Goal: Task Accomplishment & Management: Complete application form

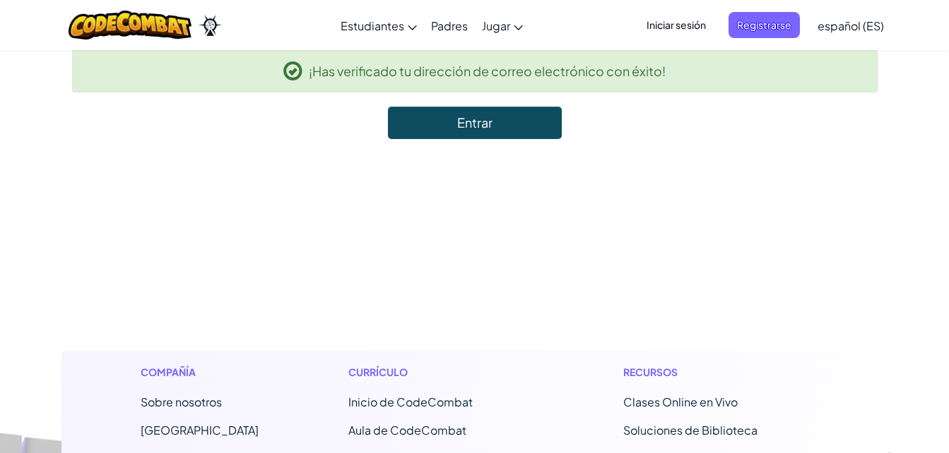
drag, startPoint x: 506, startPoint y: 20, endPoint x: 315, endPoint y: 11, distance: 191.7
click at [315, 11] on div "Cambiar modo de navegación Estudiantes Crear Cuenta Gratis. Soluciones para esc…" at bounding box center [474, 25] width 956 height 50
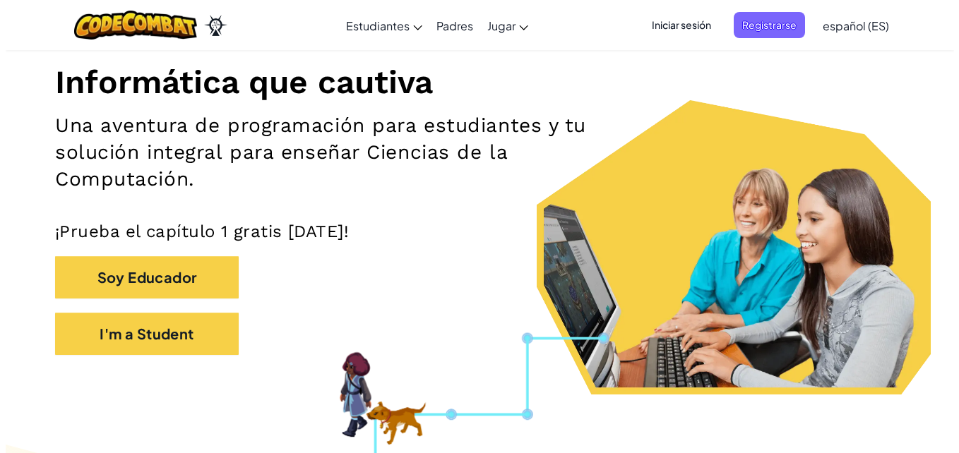
scroll to position [129, 0]
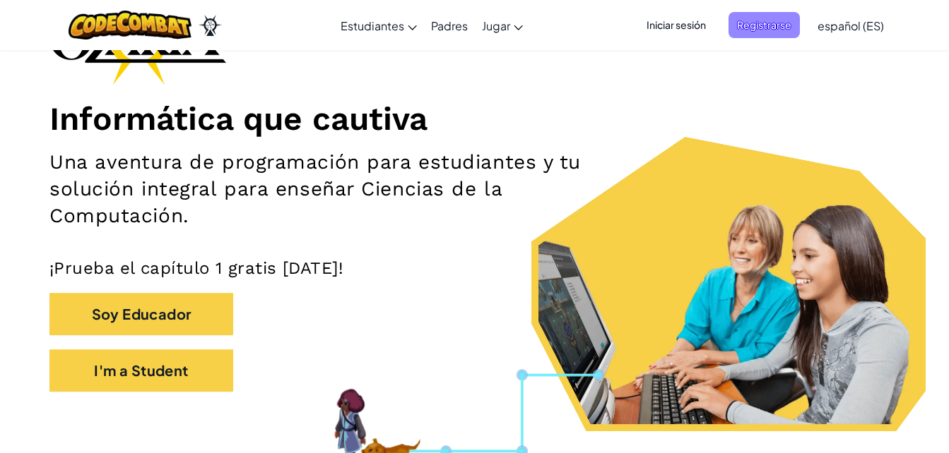
click at [757, 21] on span "Registrarse" at bounding box center [763, 25] width 71 height 26
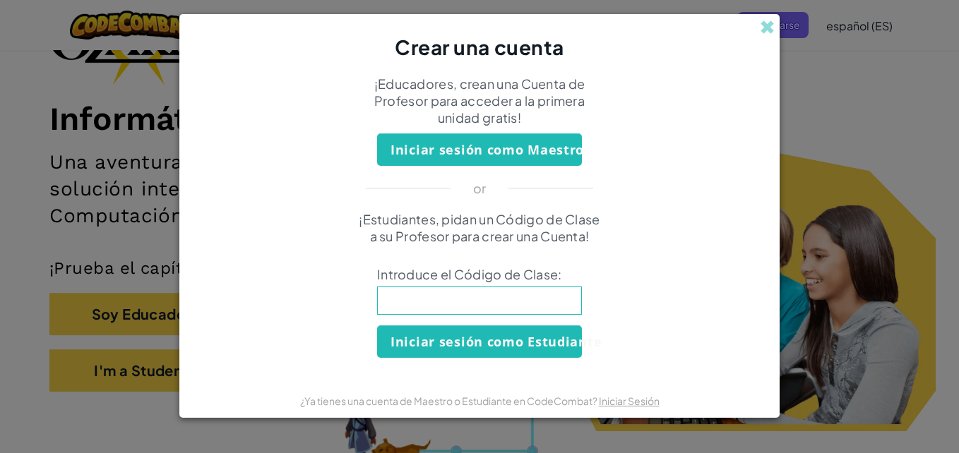
click at [519, 305] on input at bounding box center [479, 301] width 205 height 28
type input "EggLazyOld"
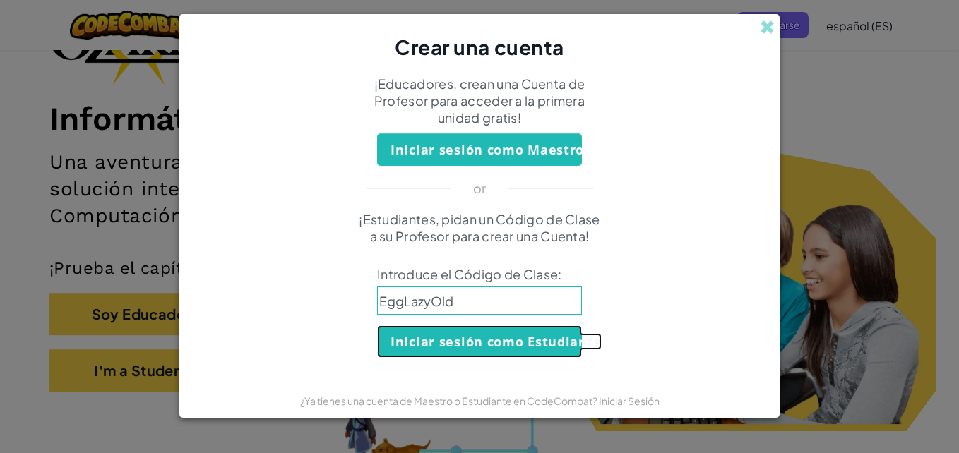
click at [478, 345] on button "Iniciar sesión como Estudiante" at bounding box center [479, 342] width 205 height 32
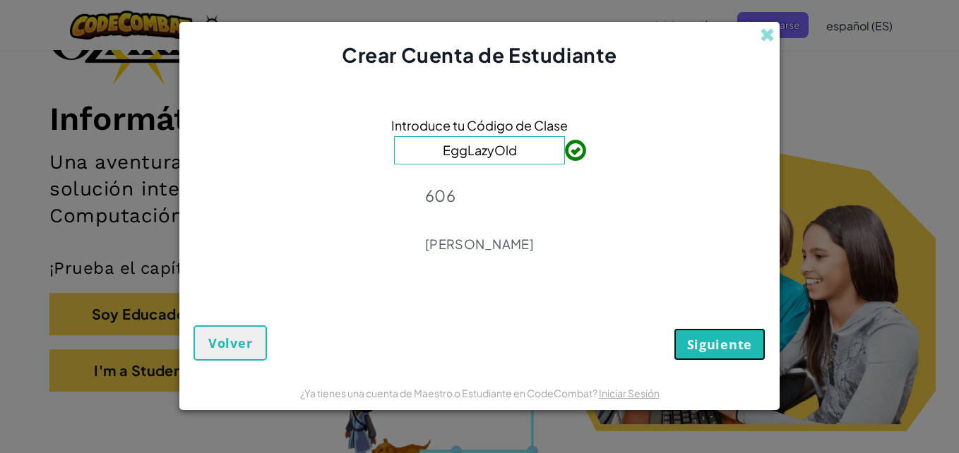
click at [700, 356] on button "Siguiente" at bounding box center [720, 344] width 92 height 32
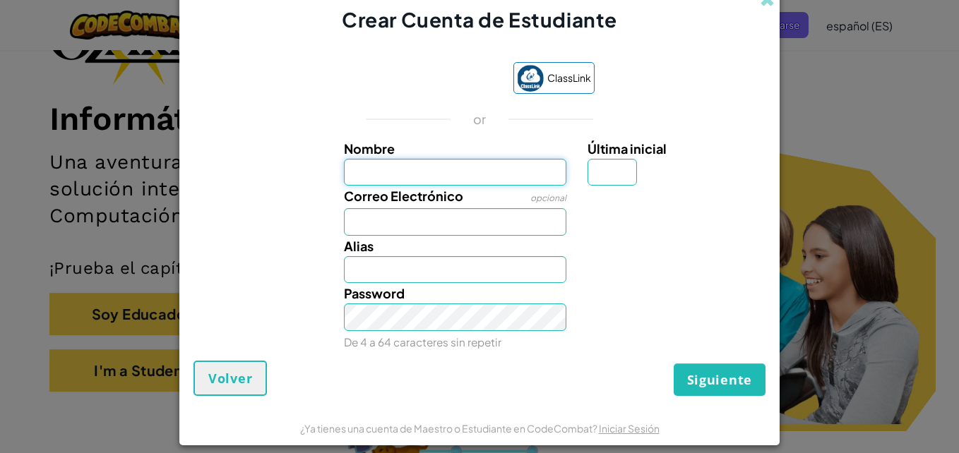
click at [434, 177] on input "Nombre" at bounding box center [455, 173] width 223 height 28
type input "[PERSON_NAME]"
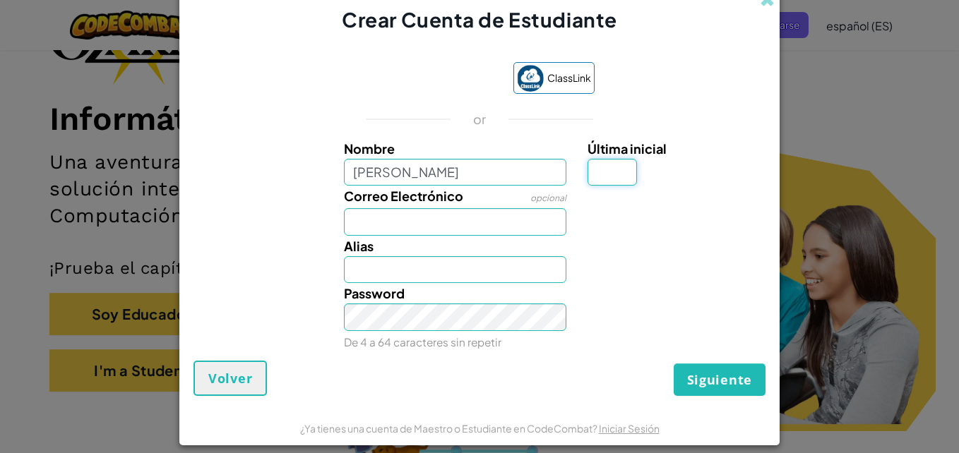
type input "G"
type input "[EMAIL_ADDRESS][DOMAIN_NAME]"
type input "Regi909"
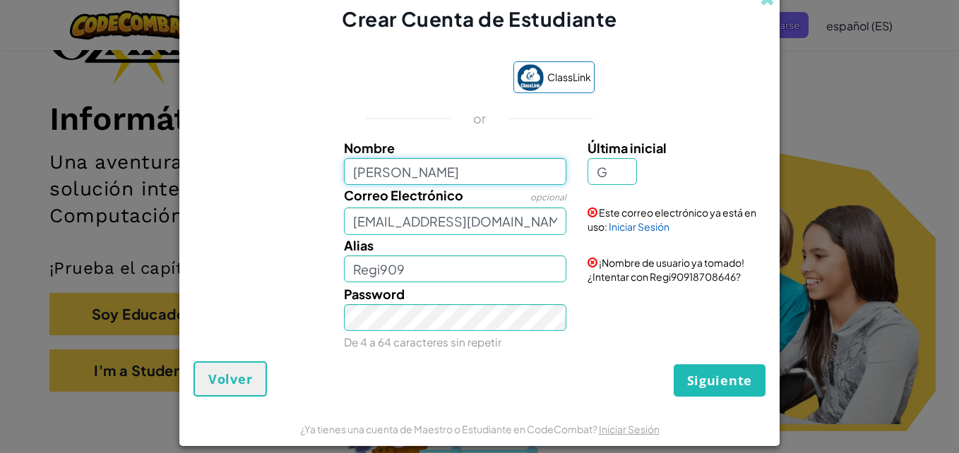
type input "[PERSON_NAME]"
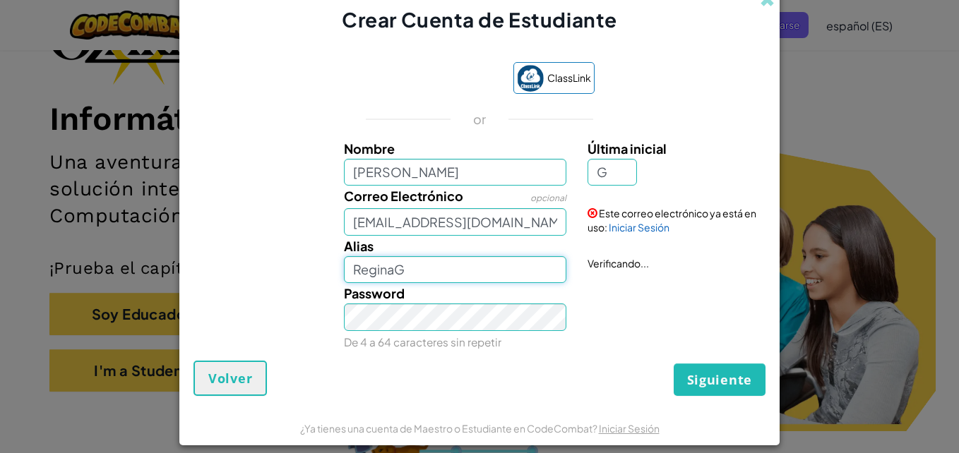
click at [422, 273] on input "ReginaG" at bounding box center [455, 270] width 223 height 28
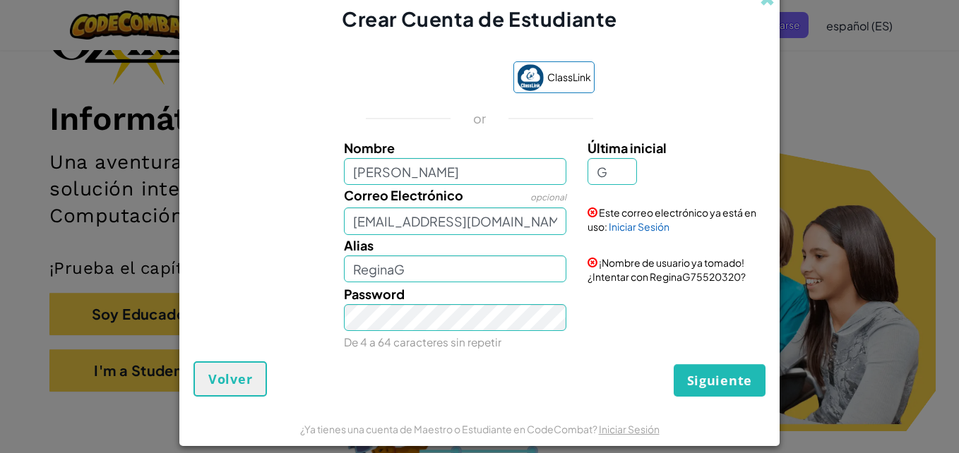
click at [436, 333] on div "Password De 4 a 64 caracteres sin repetir" at bounding box center [455, 318] width 244 height 69
click at [424, 273] on input "ReginaG" at bounding box center [455, 270] width 223 height 28
click at [701, 375] on span "Siguiente" at bounding box center [719, 380] width 65 height 17
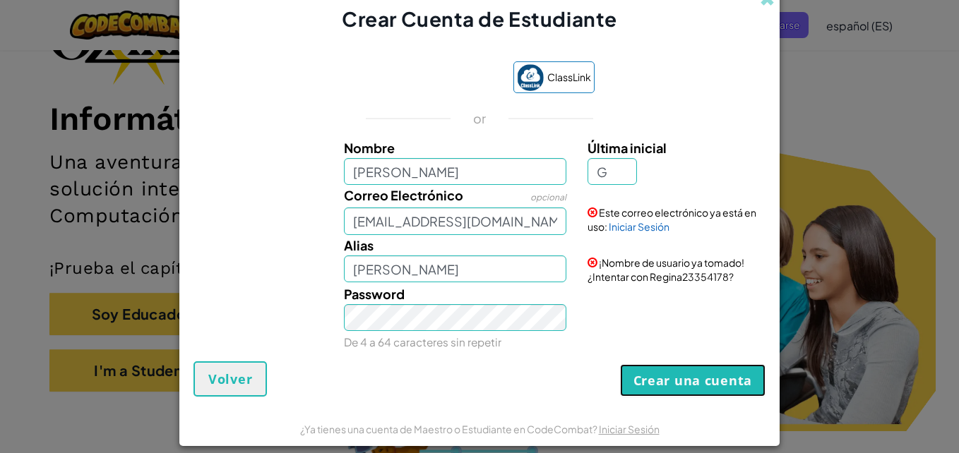
click at [677, 377] on button "Crear una cuenta" at bounding box center [693, 380] width 146 height 32
click at [643, 370] on button "Crear una cuenta" at bounding box center [693, 380] width 146 height 32
click at [660, 393] on button "Crear una cuenta" at bounding box center [693, 380] width 146 height 32
click at [643, 374] on button "Crear una cuenta" at bounding box center [693, 380] width 146 height 32
click at [466, 345] on small "De 4 a 64 caracteres sin repetir" at bounding box center [423, 342] width 158 height 13
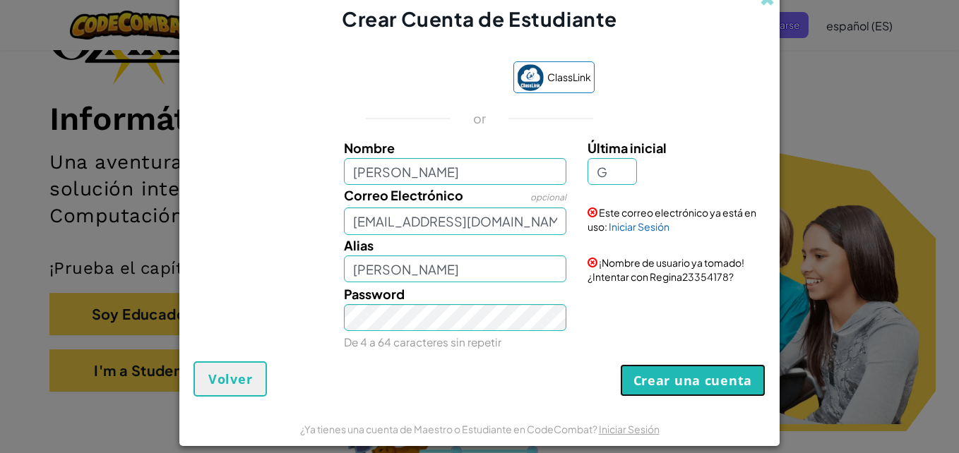
click at [636, 380] on button "Crear una cuenta" at bounding box center [693, 380] width 146 height 32
click at [646, 388] on button "Crear una cuenta" at bounding box center [693, 380] width 146 height 32
click at [473, 259] on input "[PERSON_NAME]" at bounding box center [455, 270] width 223 height 28
click at [386, 269] on input "Regina11" at bounding box center [455, 270] width 223 height 28
type input "Regina011"
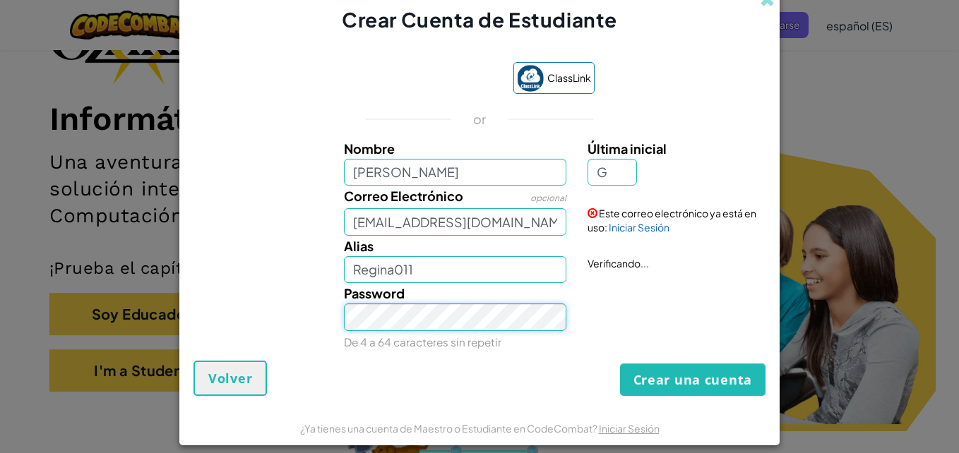
click at [475, 331] on div "Password De 4 a 64 caracteres sin repetir" at bounding box center [455, 317] width 244 height 69
click at [220, 383] on span "Volver" at bounding box center [230, 378] width 44 height 17
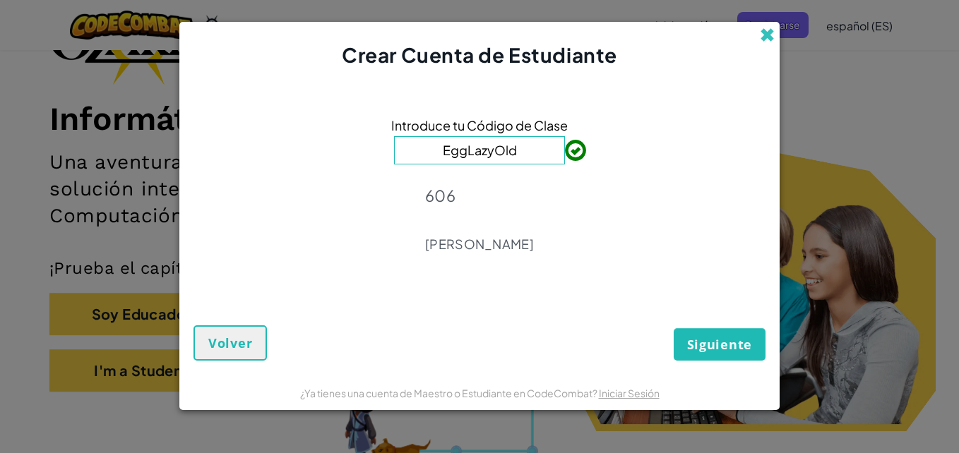
click at [764, 36] on span at bounding box center [767, 35] width 15 height 15
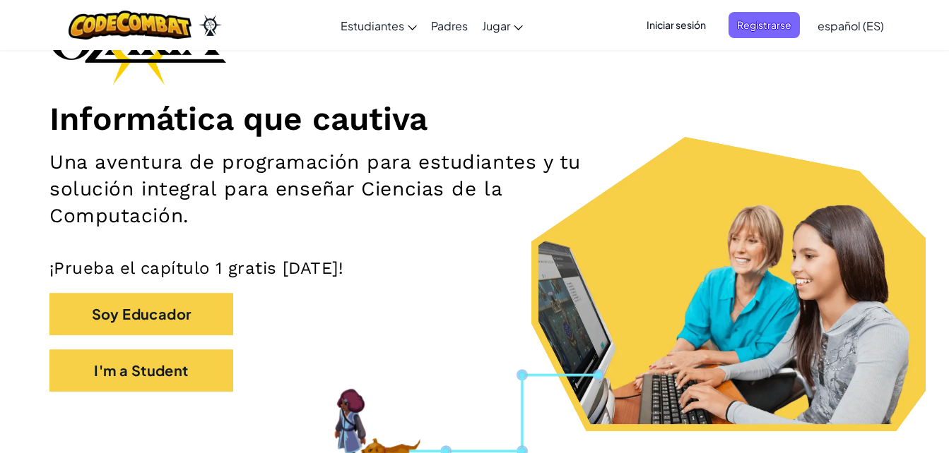
click at [692, 27] on span "Iniciar sesión" at bounding box center [676, 25] width 76 height 26
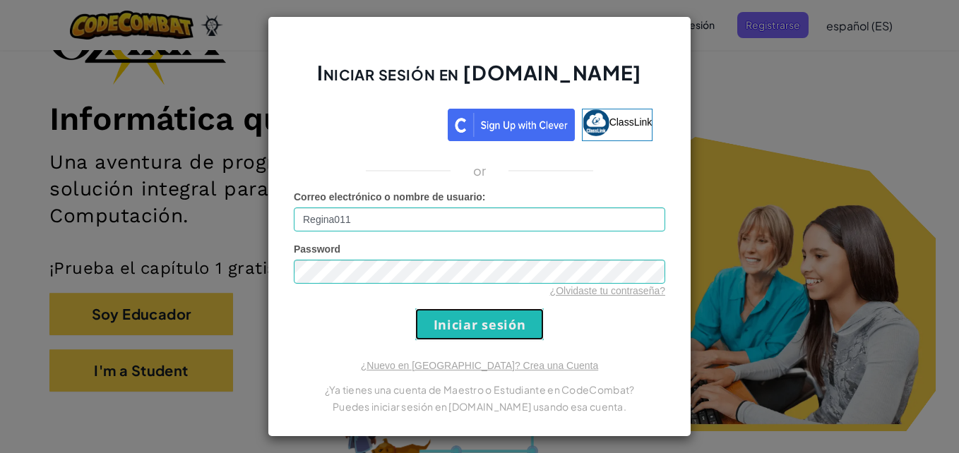
click at [504, 319] on input "Iniciar sesión" at bounding box center [479, 325] width 129 height 32
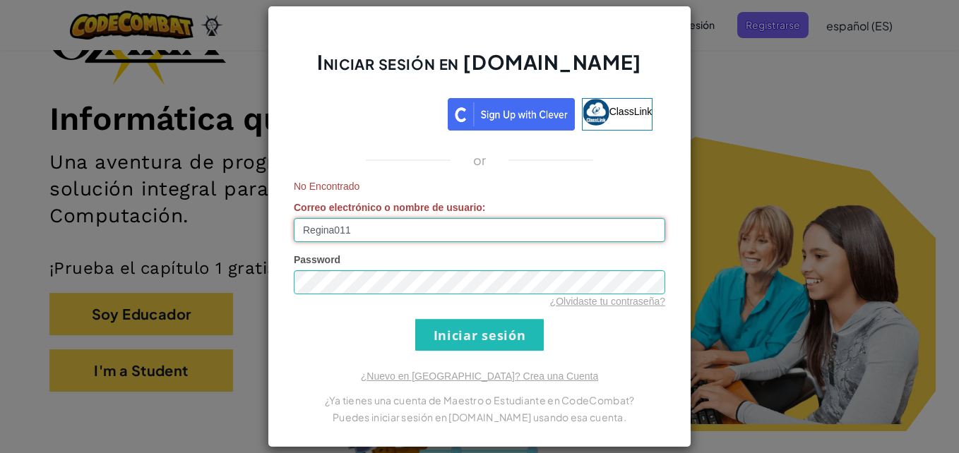
click at [439, 223] on input "Regina011" at bounding box center [480, 230] width 372 height 24
type input "R"
click at [404, 230] on input "reginagarciazaragoza@06911" at bounding box center [480, 230] width 372 height 24
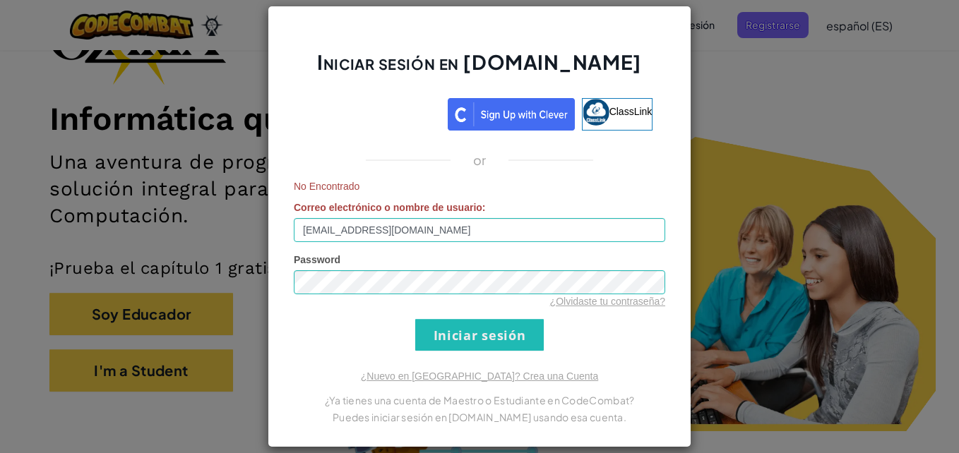
click at [526, 208] on div "No Encontrado Correo electrónico o nombre de usuario : [EMAIL_ADDRESS][DOMAIN_N…" at bounding box center [480, 210] width 372 height 63
click at [641, 340] on form "No Encontrado Correo electrónico o nombre de usuario : [EMAIL_ADDRESS][DOMAIN_N…" at bounding box center [480, 265] width 372 height 172
drag, startPoint x: 521, startPoint y: 333, endPoint x: 457, endPoint y: 333, distance: 63.6
click at [457, 333] on input "Iniciar sesión" at bounding box center [479, 335] width 129 height 32
click at [480, 172] on div "Iniciar sesión en [DOMAIN_NAME] ClassLink or No Encontrado Correo electrónico o…" at bounding box center [480, 227] width 424 height 442
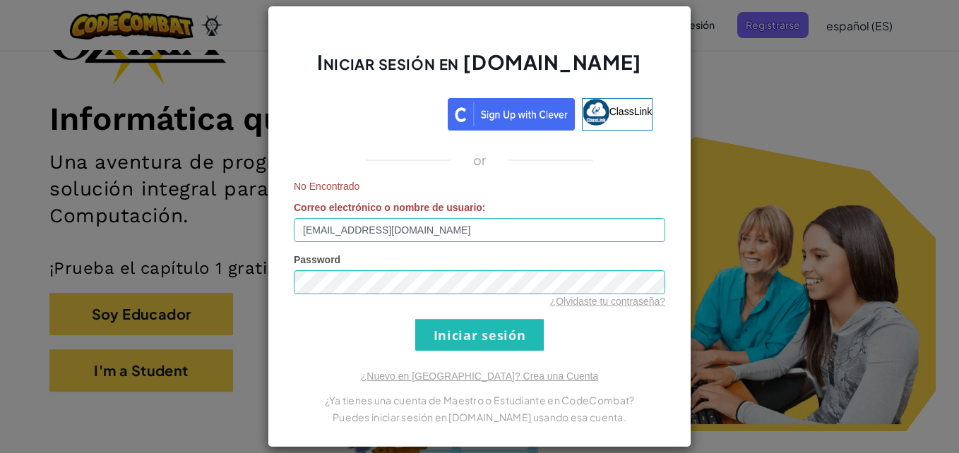
click at [422, 270] on div "Password ¿Olvidaste tu contraseña?" at bounding box center [480, 281] width 372 height 56
click at [543, 152] on div "or" at bounding box center [479, 160] width 393 height 17
click at [461, 334] on input "Iniciar sesión" at bounding box center [479, 335] width 129 height 32
click at [614, 333] on form "No Encontrado Correo electrónico o nombre de usuario : [EMAIL_ADDRESS][DOMAIN_N…" at bounding box center [480, 265] width 372 height 172
click at [508, 332] on input "Iniciar sesión" at bounding box center [479, 335] width 129 height 32
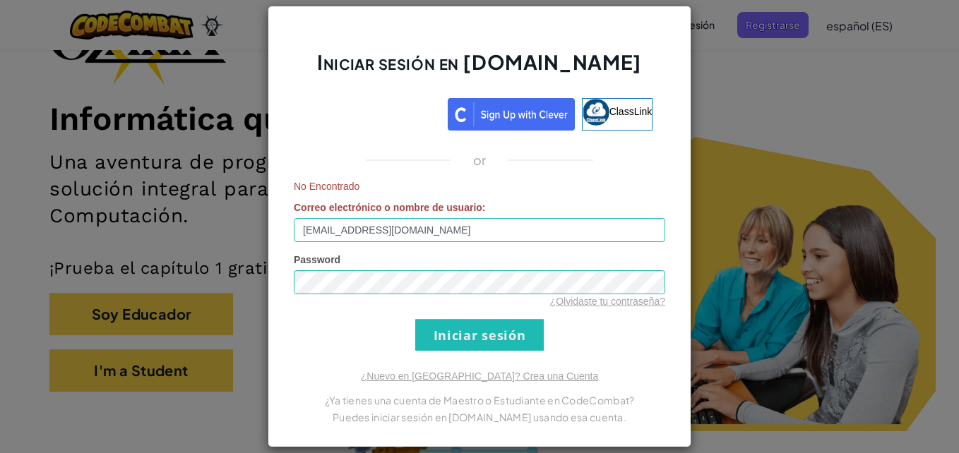
click at [615, 316] on form "No Encontrado Correo electrónico o nombre de usuario : [EMAIL_ADDRESS][DOMAIN_N…" at bounding box center [480, 265] width 372 height 172
click at [499, 333] on input "Iniciar sesión" at bounding box center [479, 335] width 129 height 32
click at [576, 188] on span "No Encontrado" at bounding box center [480, 186] width 372 height 14
click at [473, 338] on input "Iniciar sesión" at bounding box center [479, 335] width 129 height 32
click at [415, 319] on input "Iniciar sesión" at bounding box center [479, 335] width 129 height 32
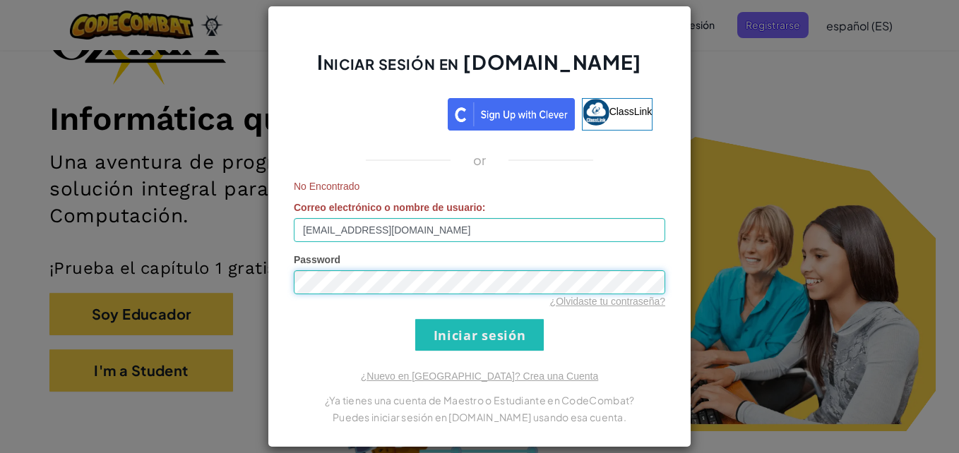
click at [415, 319] on input "Iniciar sesión" at bounding box center [479, 335] width 129 height 32
click at [466, 196] on div "No Encontrado Correo electrónico o nombre de usuario : [EMAIL_ADDRESS][DOMAIN_N…" at bounding box center [480, 210] width 372 height 63
click at [415, 319] on input "Iniciar sesión" at bounding box center [479, 335] width 129 height 32
click at [580, 166] on div "or" at bounding box center [479, 160] width 393 height 17
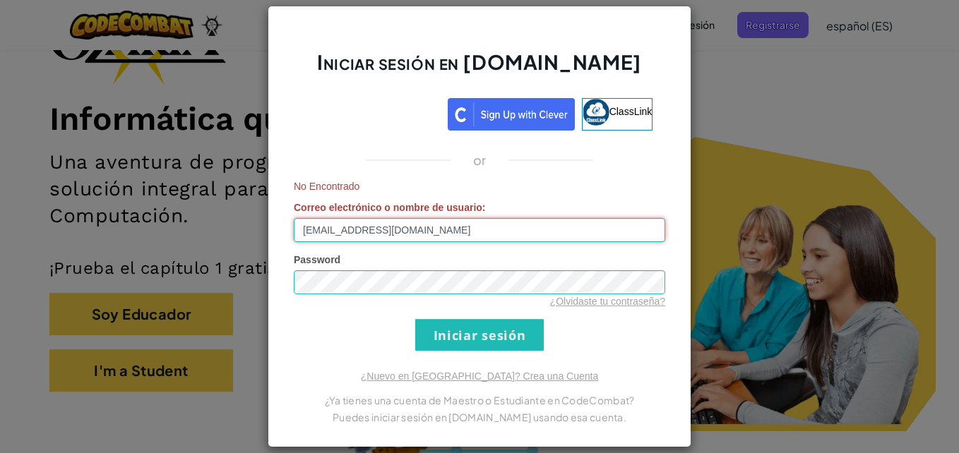
click at [547, 221] on input "[EMAIL_ADDRESS][DOMAIN_NAME]" at bounding box center [480, 230] width 372 height 24
type input "r"
type input "Regina011"
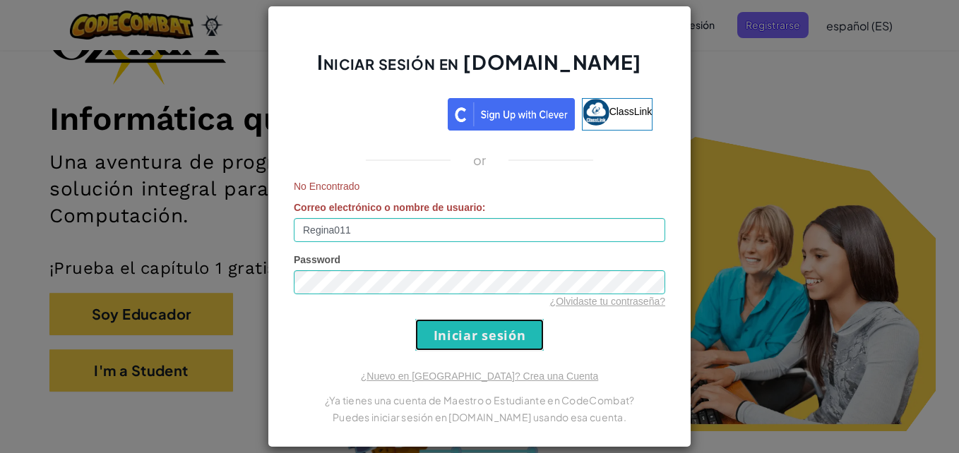
click at [455, 326] on input "Iniciar sesión" at bounding box center [479, 335] width 129 height 32
click at [403, 244] on form "No Encontrado Correo electrónico o nombre de usuario : Regina011 Password ¿Olvi…" at bounding box center [480, 265] width 372 height 172
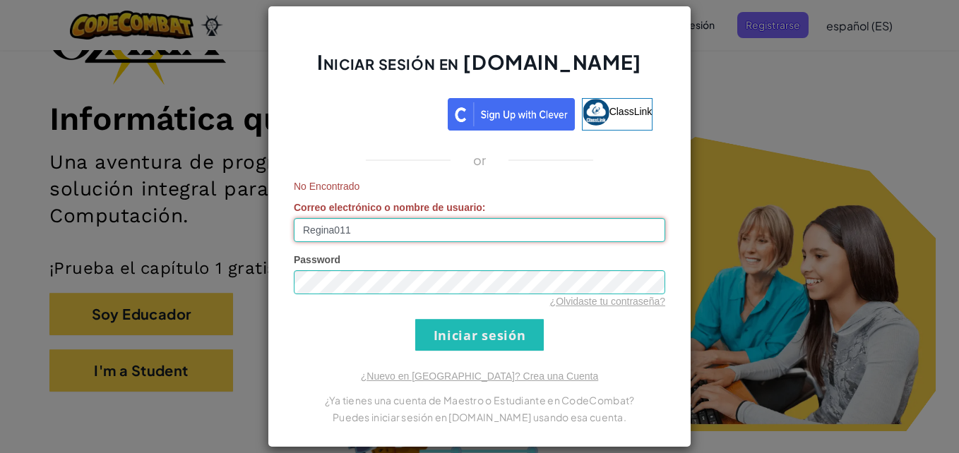
click at [398, 235] on input "Regina011" at bounding box center [480, 230] width 372 height 24
type input "[EMAIL_ADDRESS][DOMAIN_NAME]"
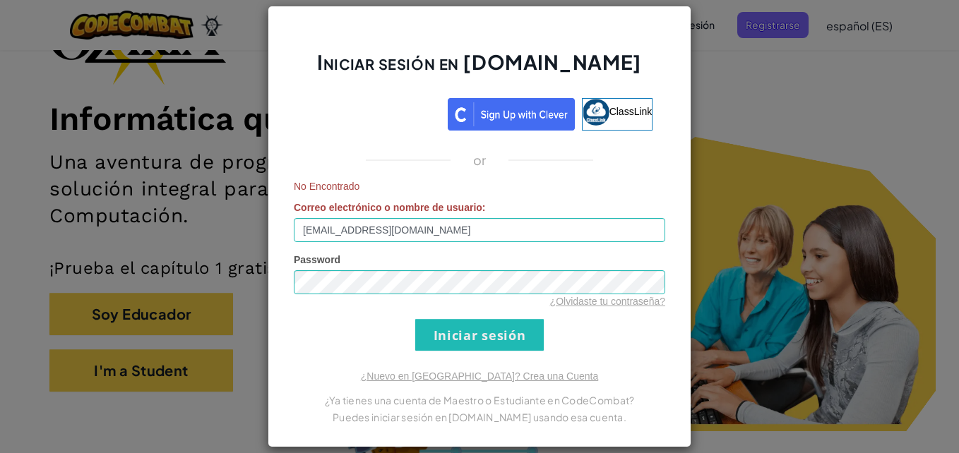
click at [531, 157] on div "or" at bounding box center [479, 160] width 393 height 17
click at [474, 334] on input "Iniciar sesión" at bounding box center [479, 335] width 129 height 32
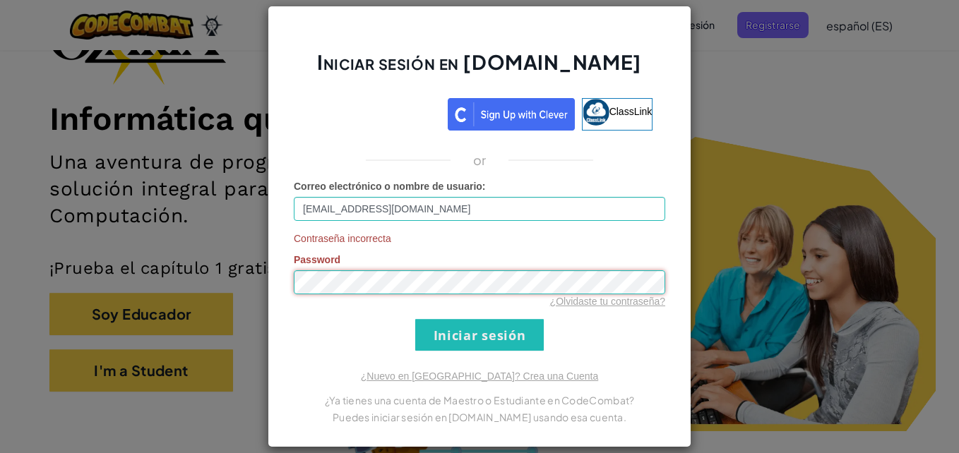
click at [285, 290] on div "Iniciar sesión en [DOMAIN_NAME] ClassLink or Correo electrónico o nombre de usu…" at bounding box center [480, 227] width 424 height 442
click at [555, 238] on span "Contraseña incorrecta" at bounding box center [480, 239] width 372 height 14
click at [480, 338] on input "Iniciar sesión" at bounding box center [479, 335] width 129 height 32
click at [537, 229] on form "Correo electrónico o nombre de usuario : [EMAIL_ADDRESS][DOMAIN_NAME] Contraseñ…" at bounding box center [480, 265] width 372 height 172
click at [518, 322] on input "Iniciar sesión" at bounding box center [479, 335] width 129 height 32
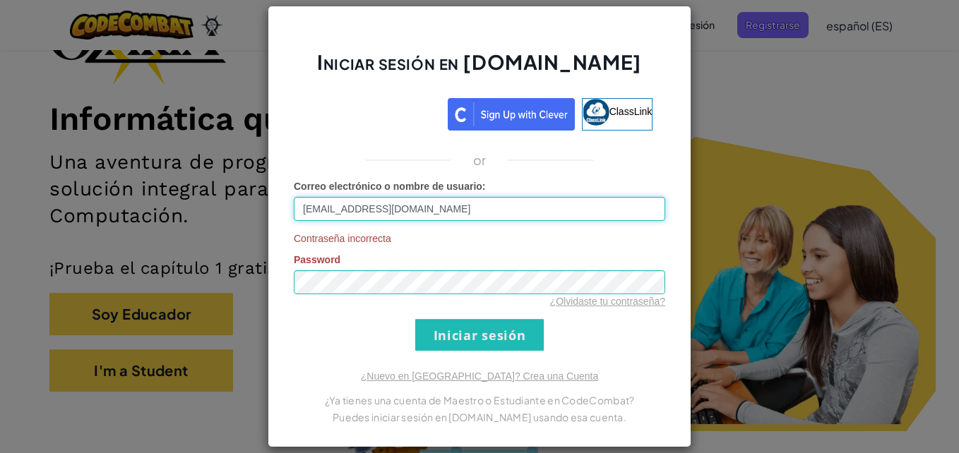
click at [409, 211] on input "[EMAIL_ADDRESS][DOMAIN_NAME]" at bounding box center [480, 209] width 372 height 24
drag, startPoint x: 432, startPoint y: 213, endPoint x: 263, endPoint y: 198, distance: 169.5
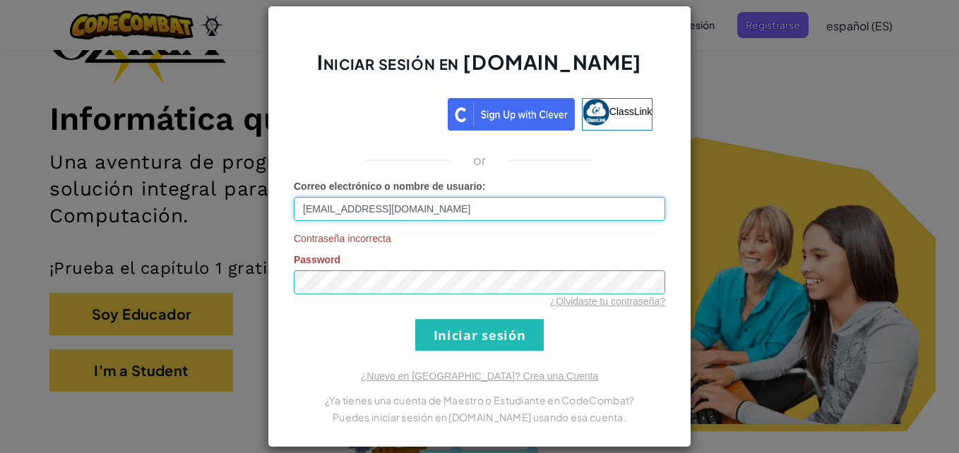
click at [268, 198] on div "Iniciar sesión en [DOMAIN_NAME] ClassLink or Correo electrónico o nombre de usu…" at bounding box center [480, 227] width 424 height 442
click at [581, 304] on link "¿Olvidaste tu contraseña?" at bounding box center [607, 301] width 115 height 11
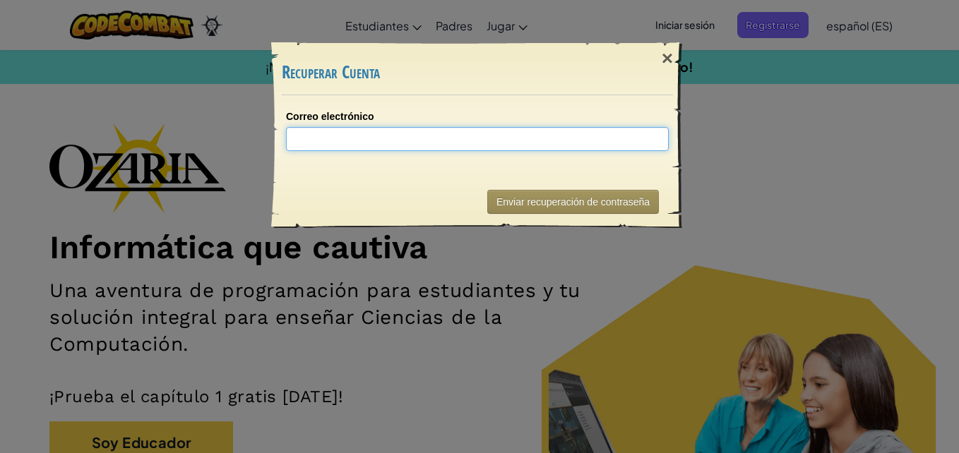
click at [404, 134] on input "Correo electrónico" at bounding box center [477, 139] width 383 height 24
click at [433, 129] on input "Correo electrónico" at bounding box center [477, 139] width 383 height 24
paste input "[EMAIL_ADDRESS][DOMAIN_NAME]"
type input "[EMAIL_ADDRESS][DOMAIN_NAME]"
